Goal: Obtain resource: Download file/media

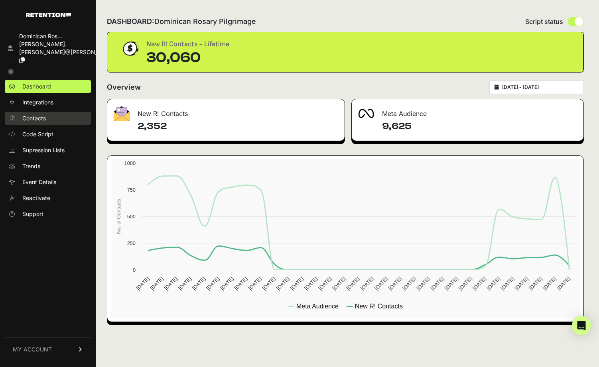
click at [59, 112] on link "Contacts" at bounding box center [48, 118] width 86 height 13
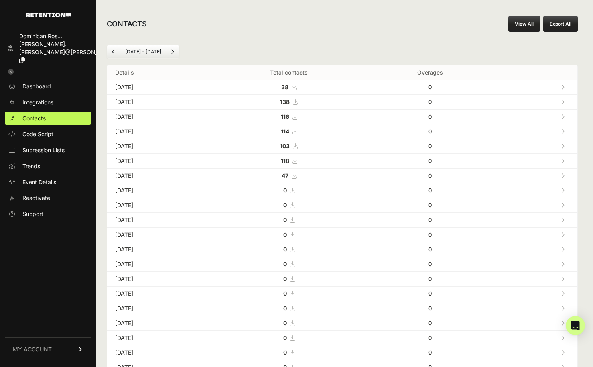
click at [531, 20] on link "View All" at bounding box center [525, 24] width 32 height 16
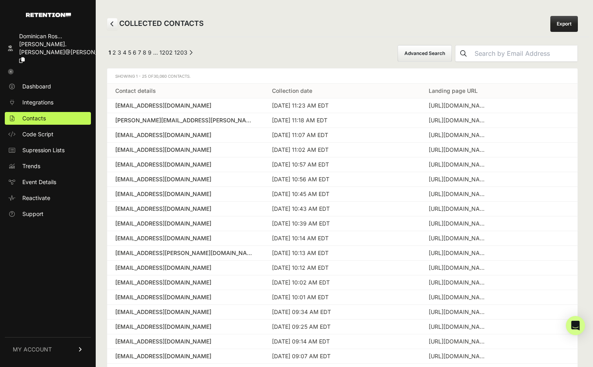
click at [452, 51] on button "Advanced Search" at bounding box center [425, 53] width 54 height 17
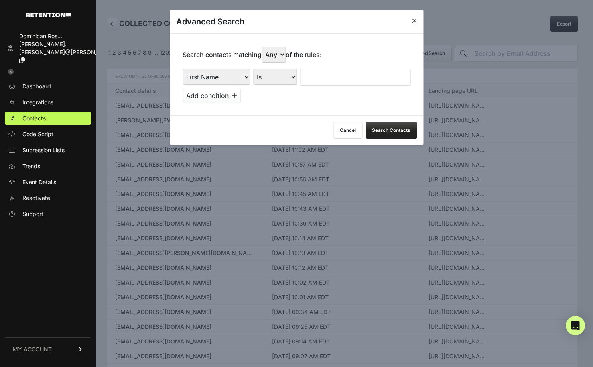
click at [237, 79] on select "First Name Last Name State City Email Email Domain Landing Domain Landing Page …" at bounding box center [216, 77] width 67 height 16
select select "file_date"
click at [272, 80] on select "Is on Is between" at bounding box center [275, 77] width 44 height 16
select select "is_between"
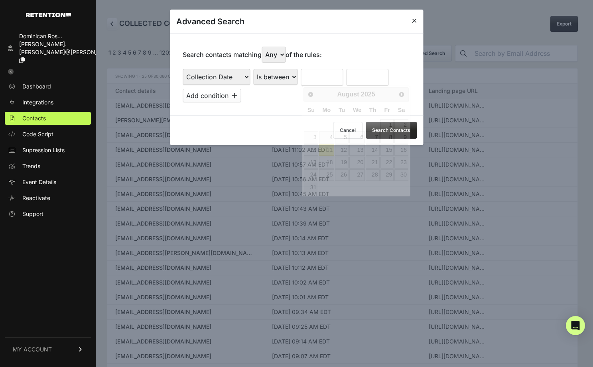
click at [325, 79] on input "text" at bounding box center [322, 77] width 42 height 17
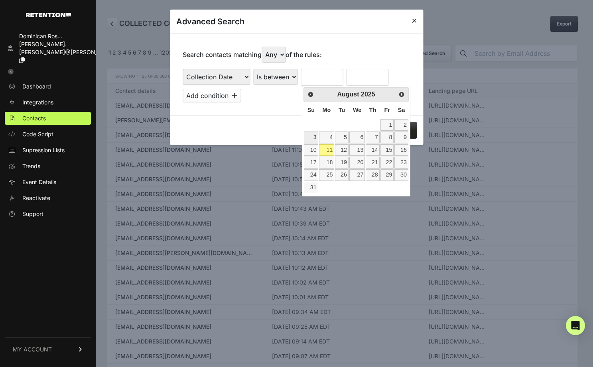
click at [312, 138] on link "3" at bounding box center [311, 138] width 14 height 12
type input "08/03/2025"
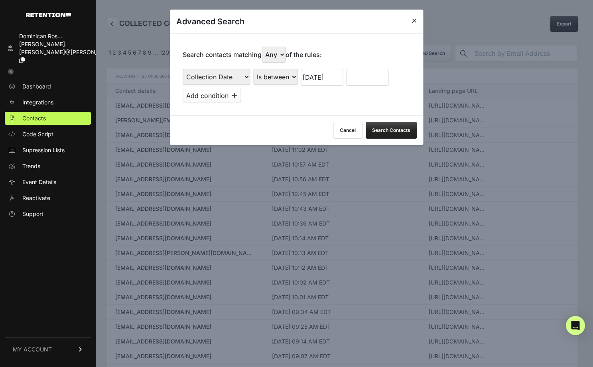
click at [363, 78] on input "text" at bounding box center [367, 77] width 42 height 17
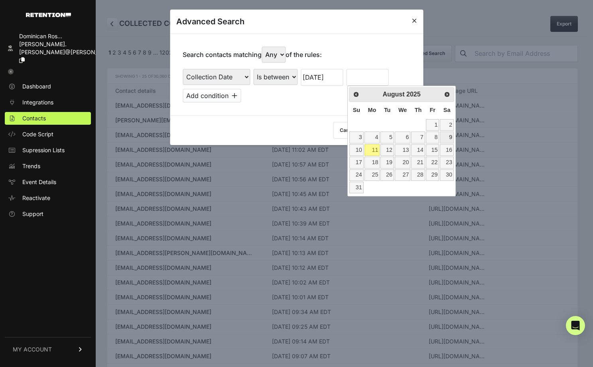
click at [449, 139] on link "9" at bounding box center [447, 138] width 14 height 12
type input "08/09/2025"
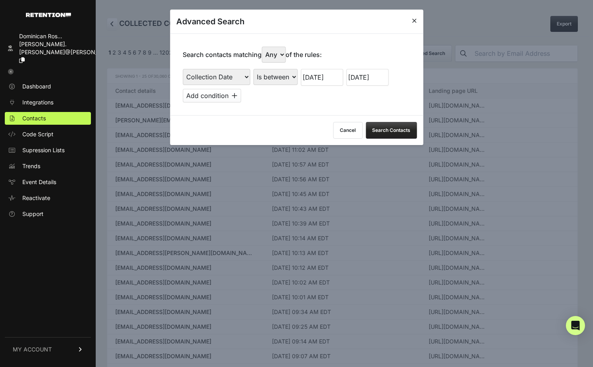
click at [397, 132] on button "Search Contacts" at bounding box center [391, 130] width 51 height 17
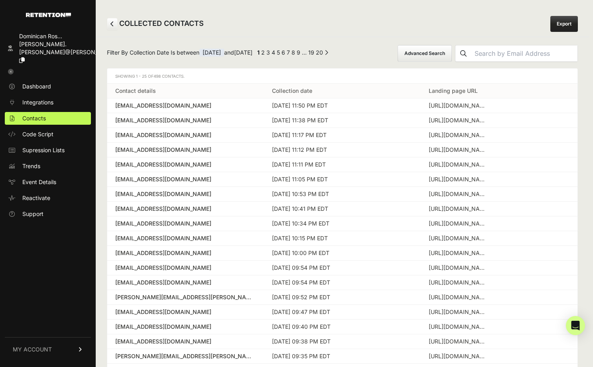
click at [556, 24] on link "Export" at bounding box center [565, 24] width 28 height 16
